Goal: Task Accomplishment & Management: Manage account settings

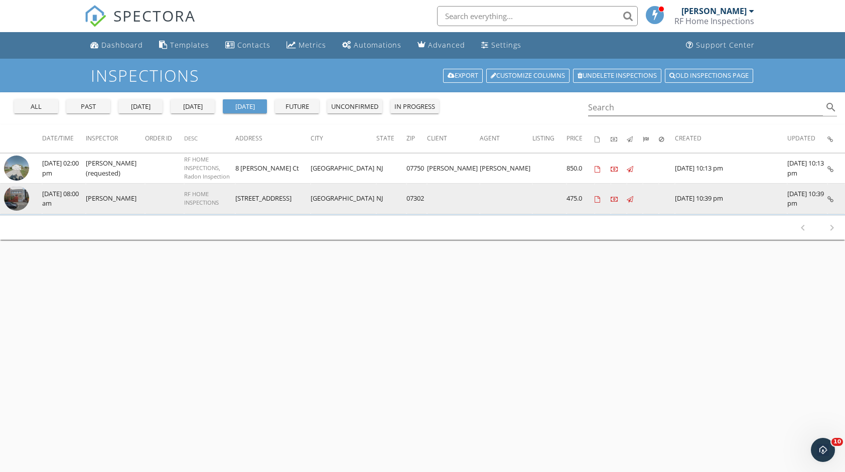
click at [27, 193] on img at bounding box center [16, 198] width 25 height 25
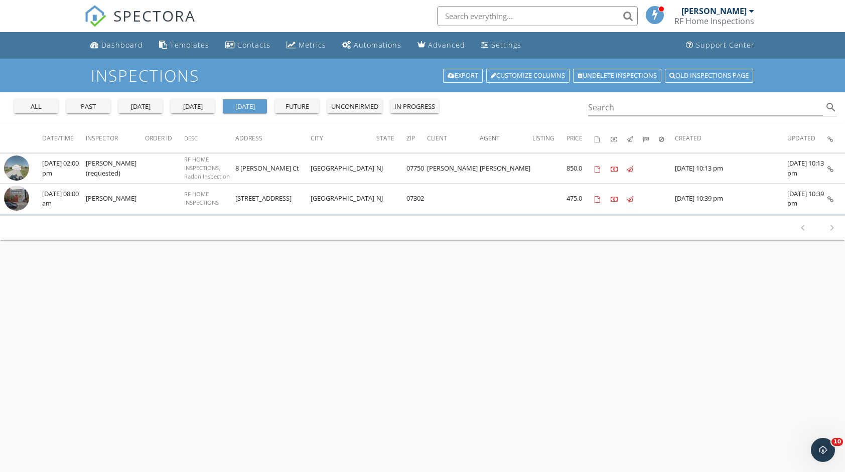
click at [157, 102] on div "yesterday" at bounding box center [140, 107] width 36 height 10
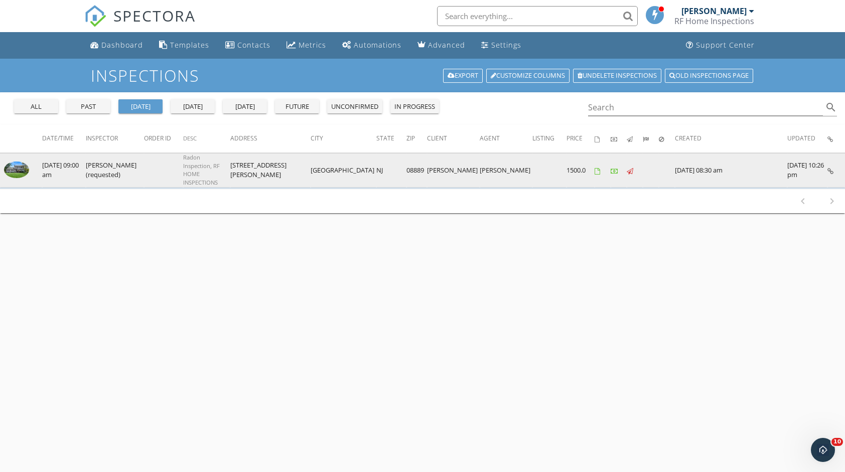
click at [23, 162] on img at bounding box center [16, 170] width 25 height 17
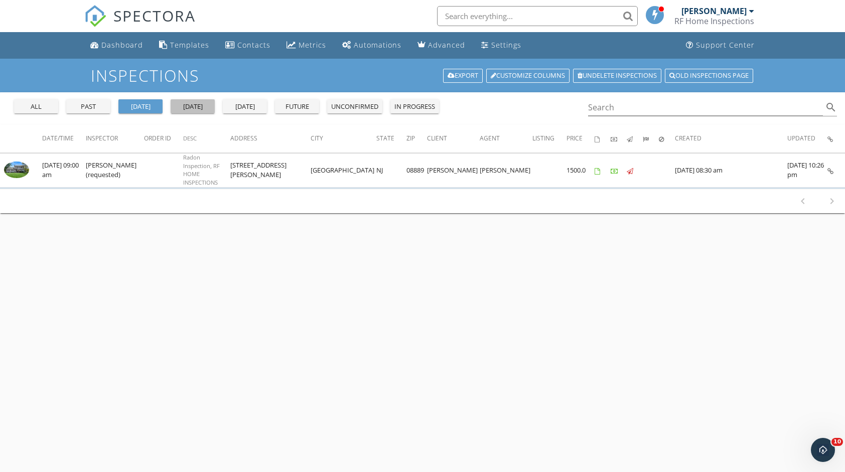
click at [184, 102] on div "today" at bounding box center [193, 107] width 36 height 10
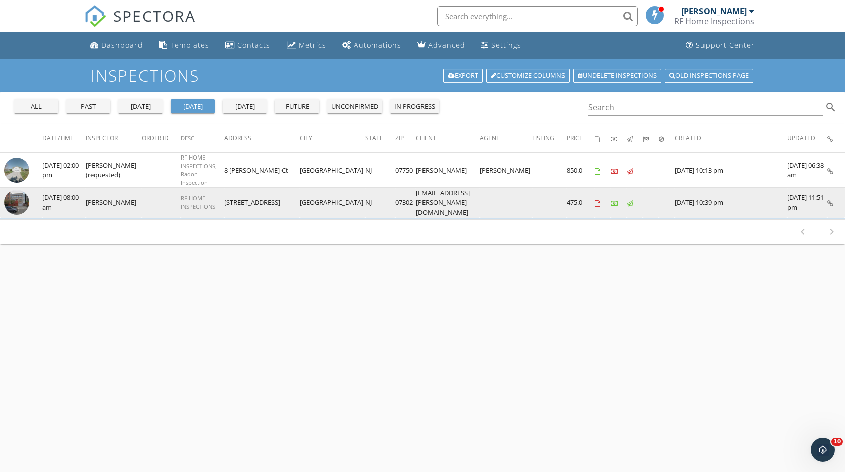
click at [126, 202] on td "[PERSON_NAME]" at bounding box center [114, 203] width 56 height 31
click at [26, 201] on img at bounding box center [16, 202] width 25 height 25
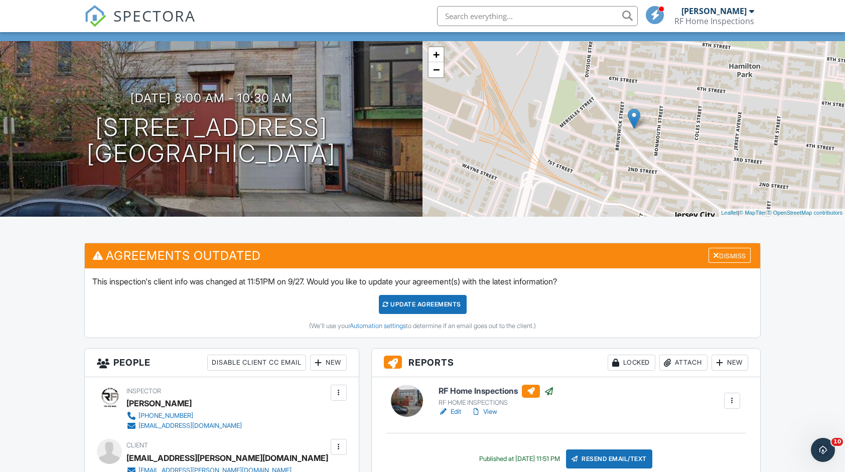
scroll to position [201, 0]
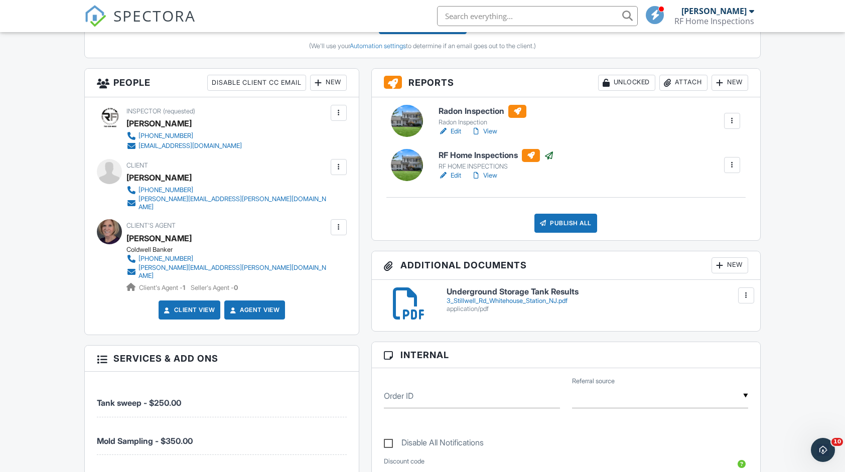
scroll to position [402, 0]
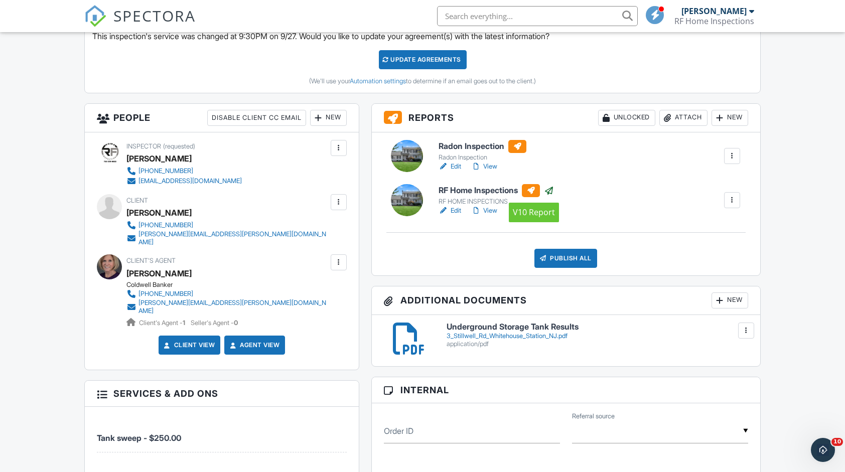
click at [537, 187] on div at bounding box center [531, 190] width 18 height 13
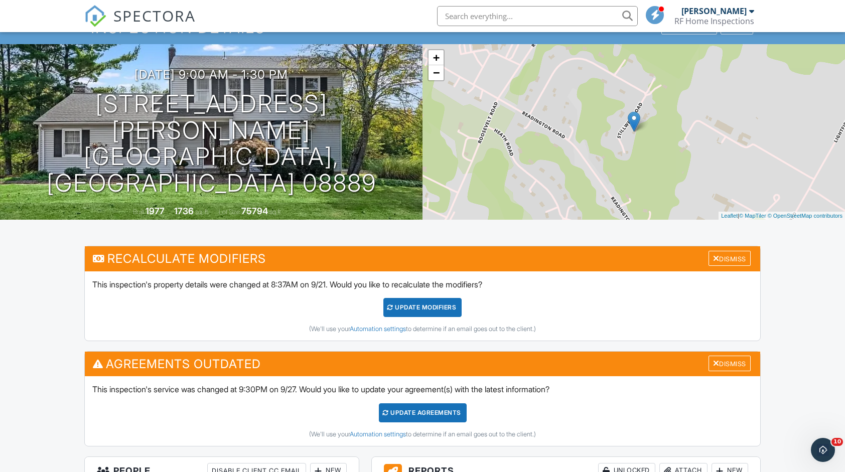
scroll to position [151, 0]
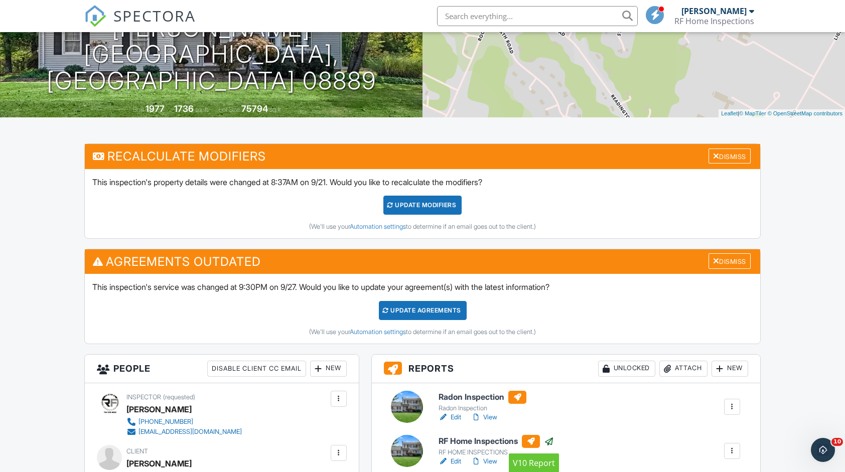
click at [526, 440] on div at bounding box center [531, 441] width 18 height 13
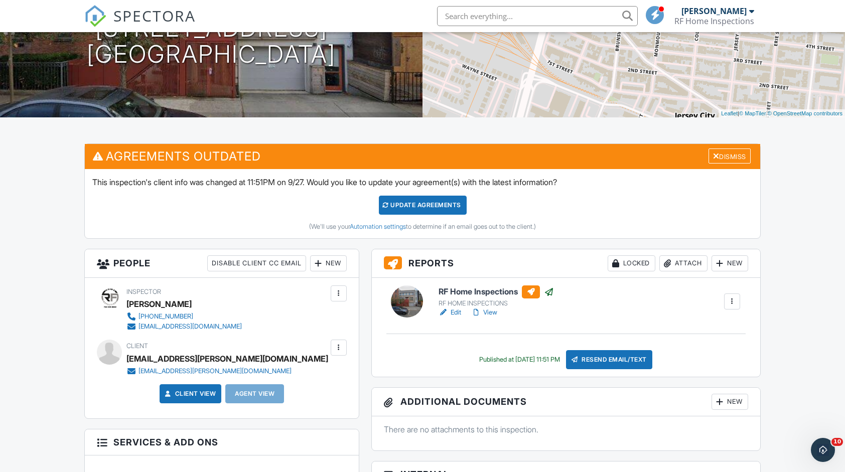
click at [592, 357] on div "Resend Email/Text" at bounding box center [609, 359] width 86 height 19
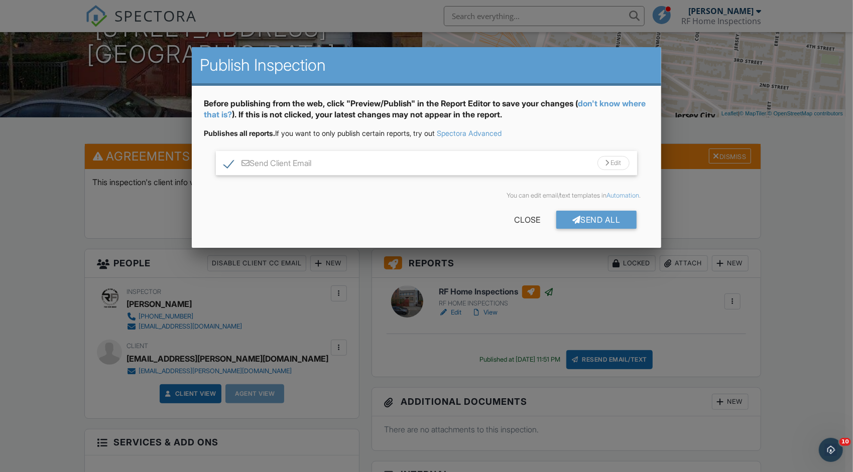
click at [625, 314] on div at bounding box center [426, 245] width 853 height 590
